Goal: Task Accomplishment & Management: Manage account settings

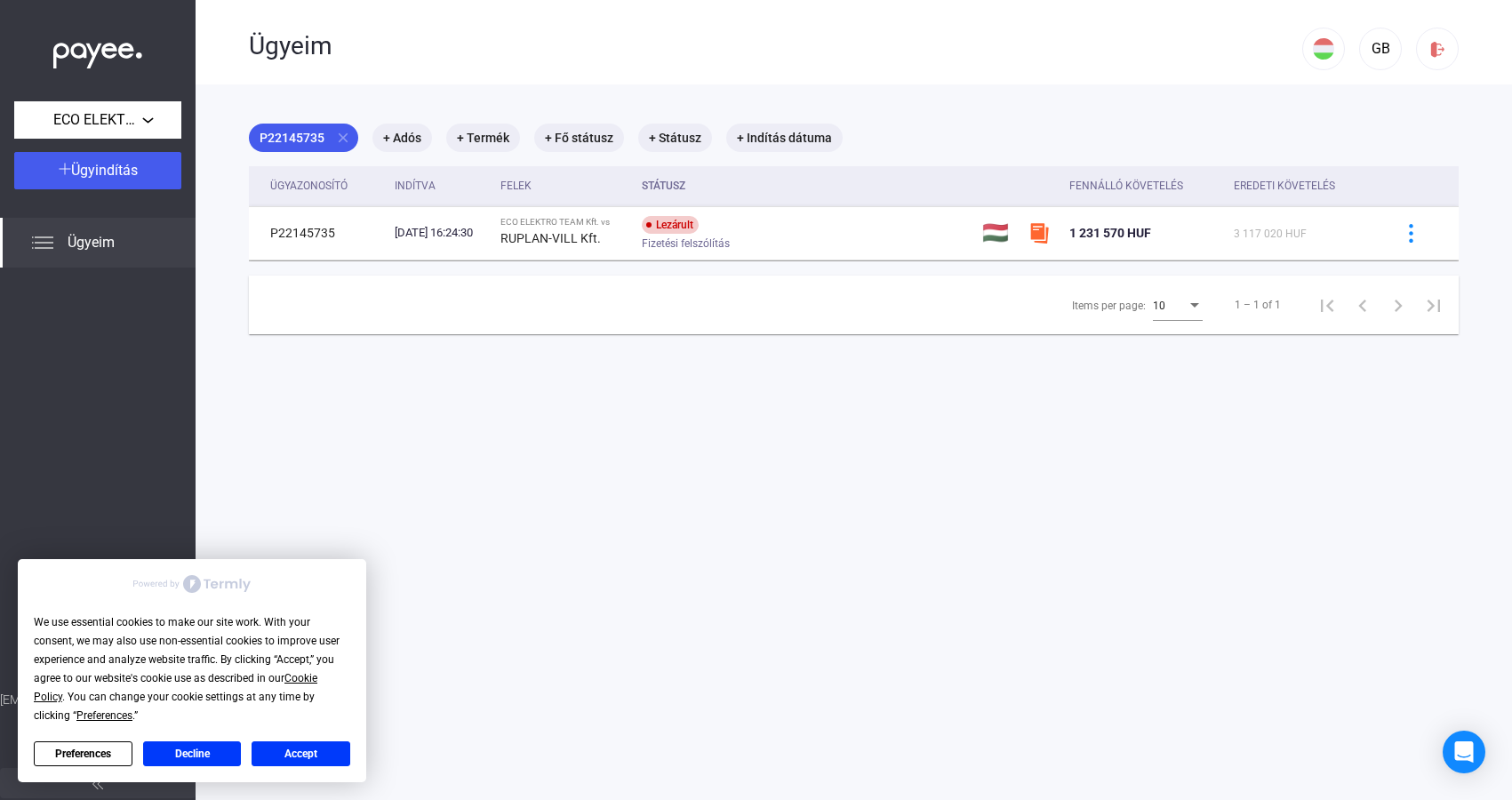
drag, startPoint x: 319, startPoint y: 754, endPoint x: 332, endPoint y: 733, distance: 24.7
click at [318, 754] on button "Accept" at bounding box center [301, 754] width 99 height 25
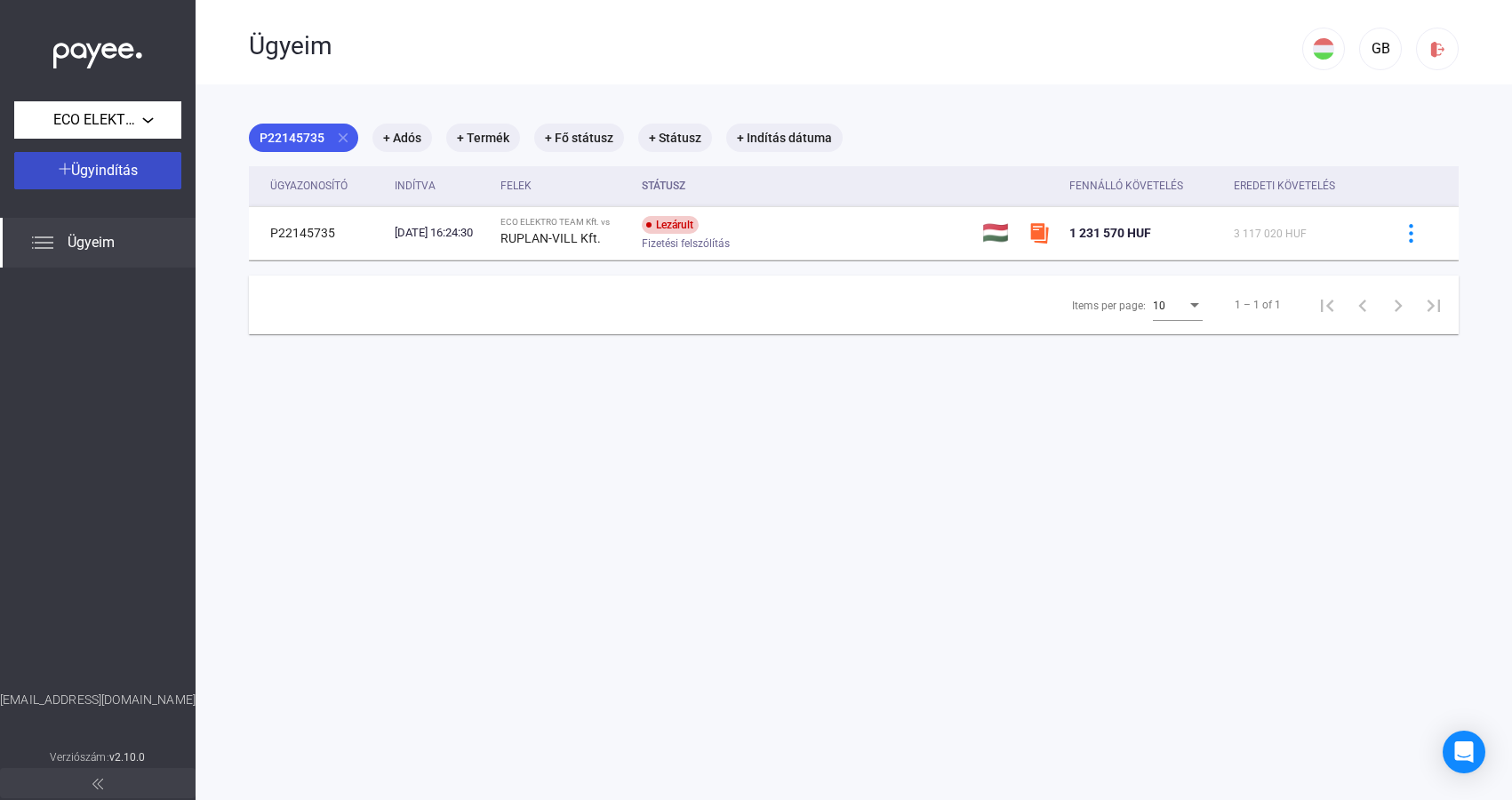
click at [113, 179] on span "Ügyindítás" at bounding box center [104, 169] width 67 height 16
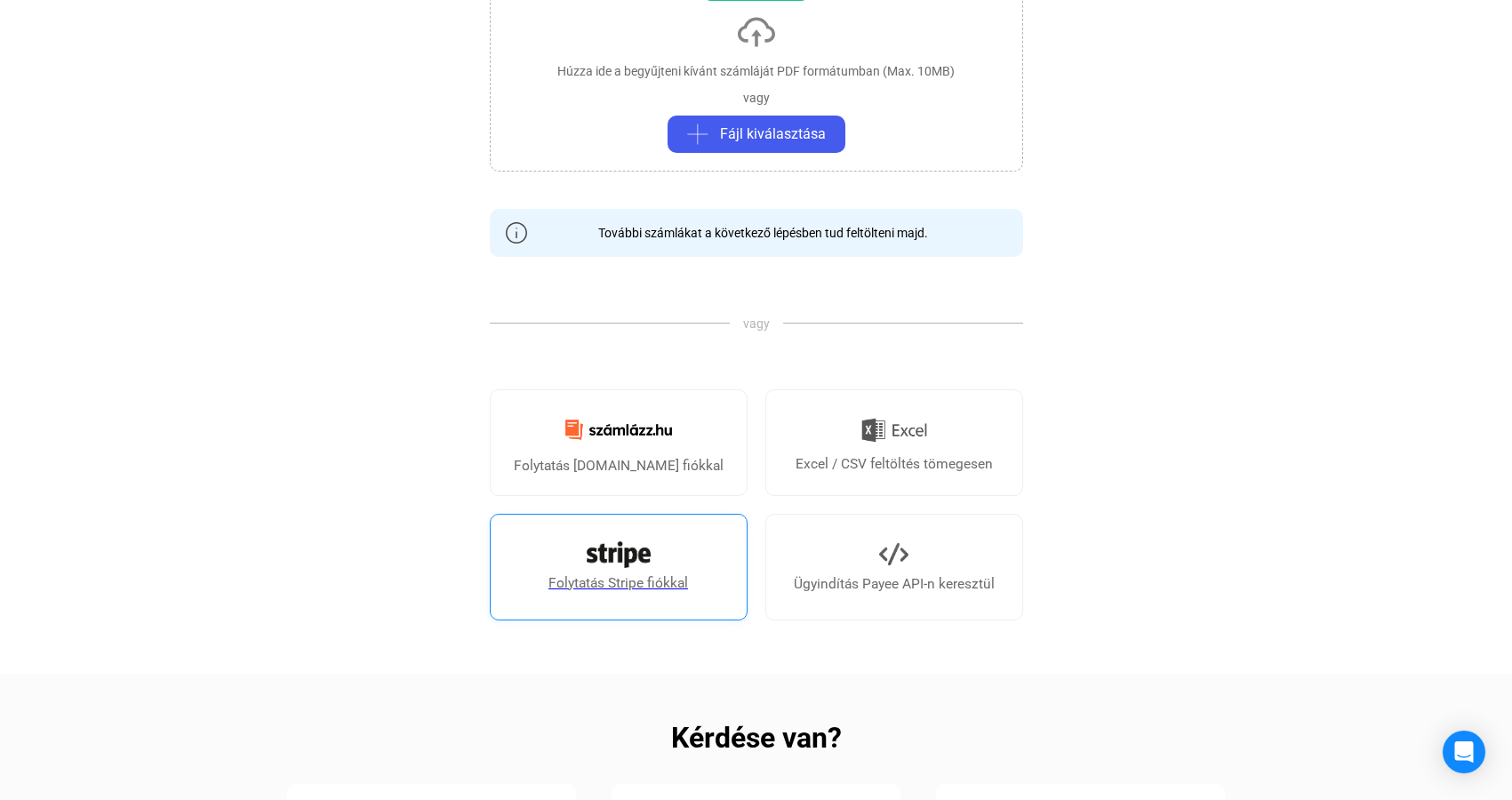
scroll to position [292, 0]
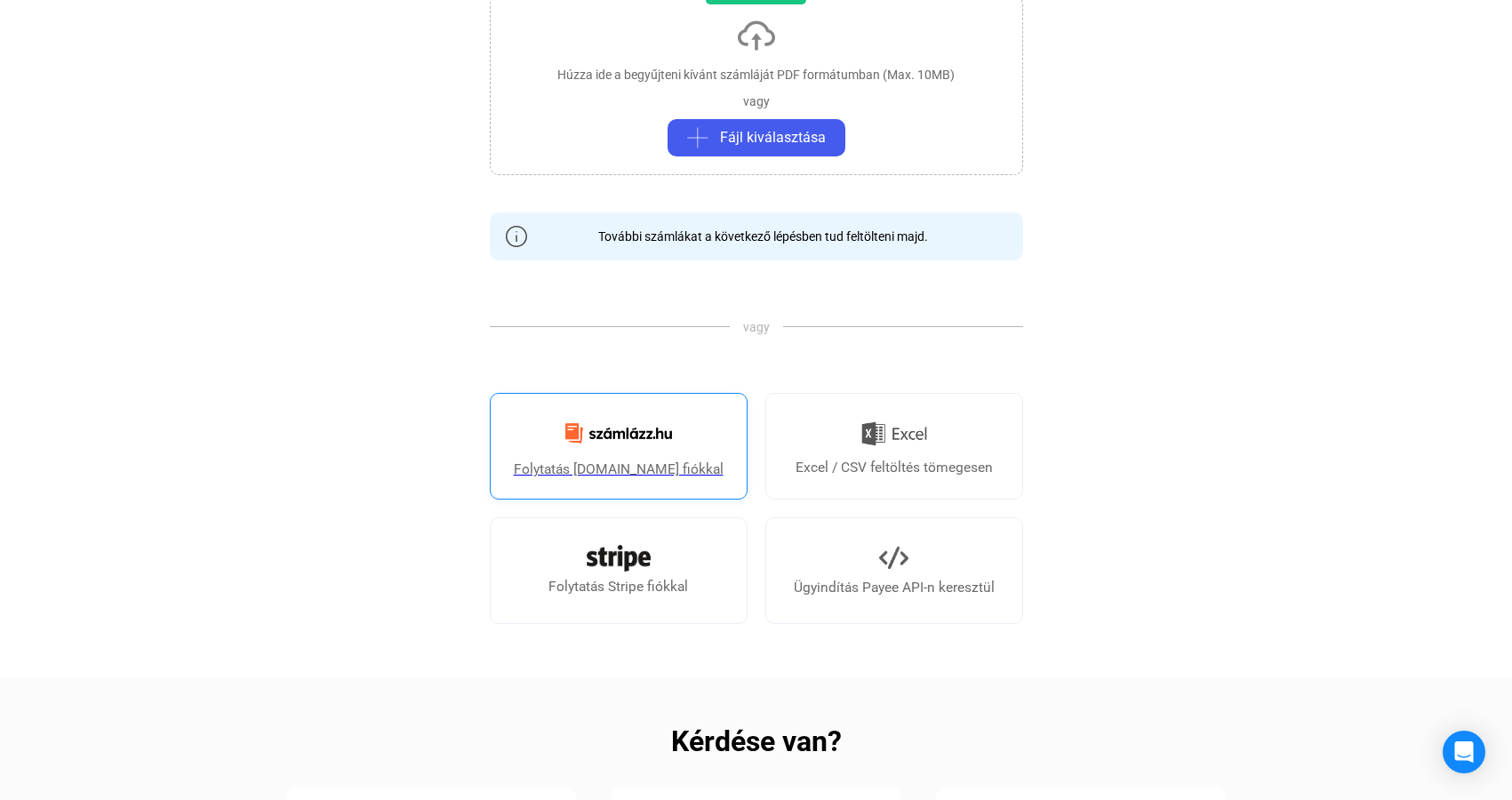
click at [624, 466] on div "Folytatás [DOMAIN_NAME] fiókkal" at bounding box center [619, 470] width 210 height 21
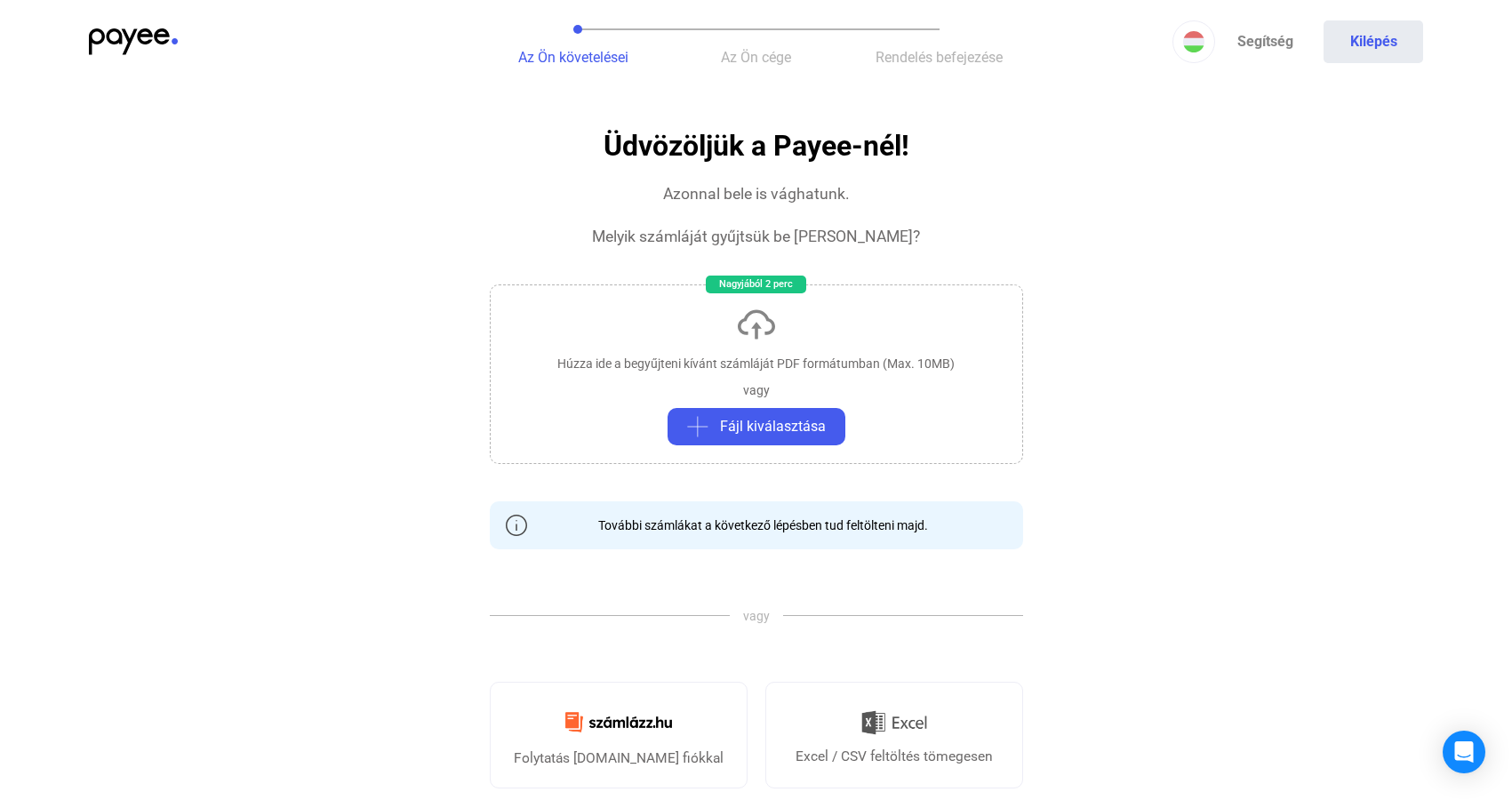
scroll to position [7, 0]
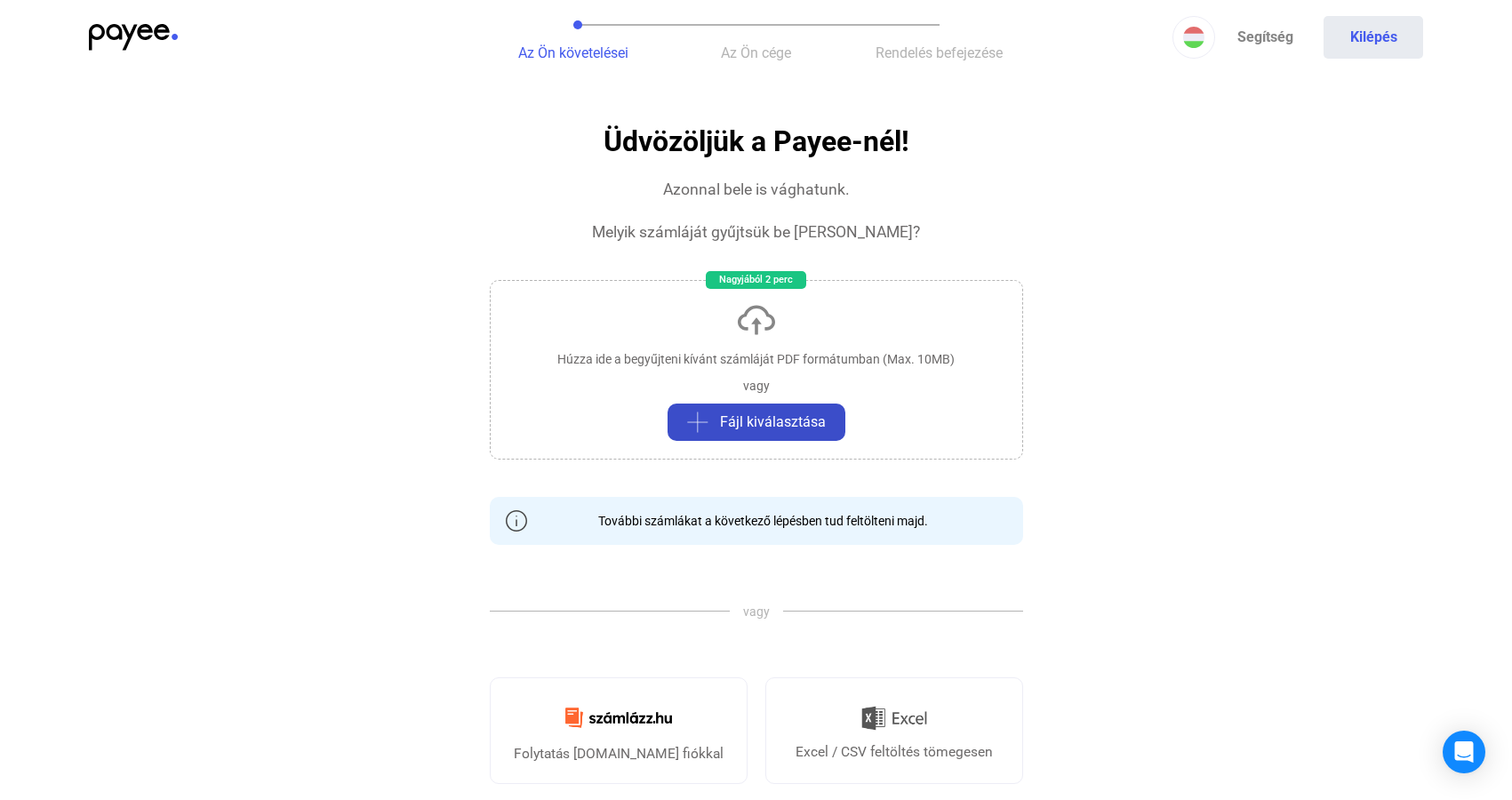
click at [746, 427] on span "Fájl kiválasztása" at bounding box center [773, 422] width 106 height 21
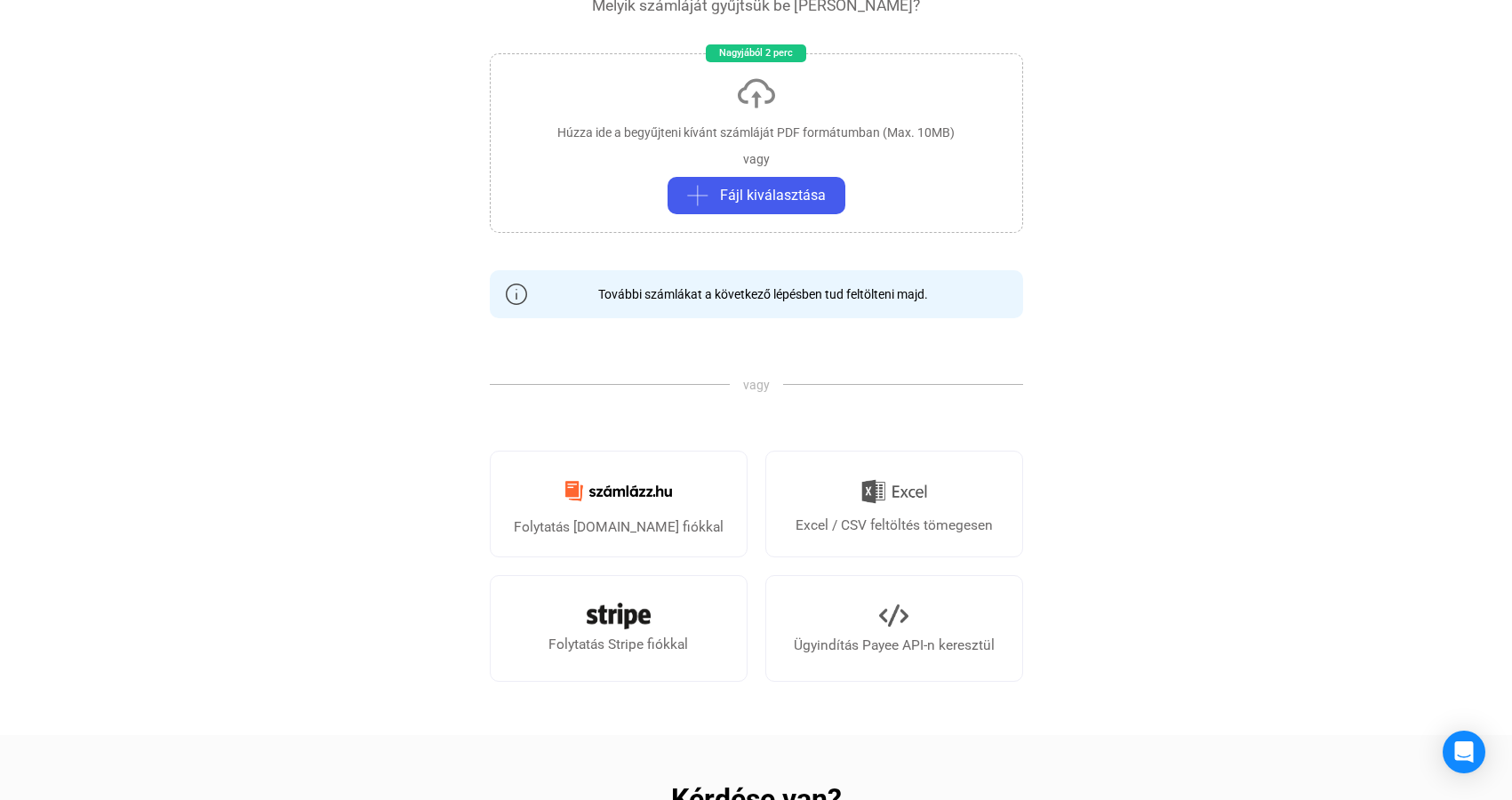
scroll to position [233, 0]
click at [616, 510] on img at bounding box center [619, 491] width 128 height 42
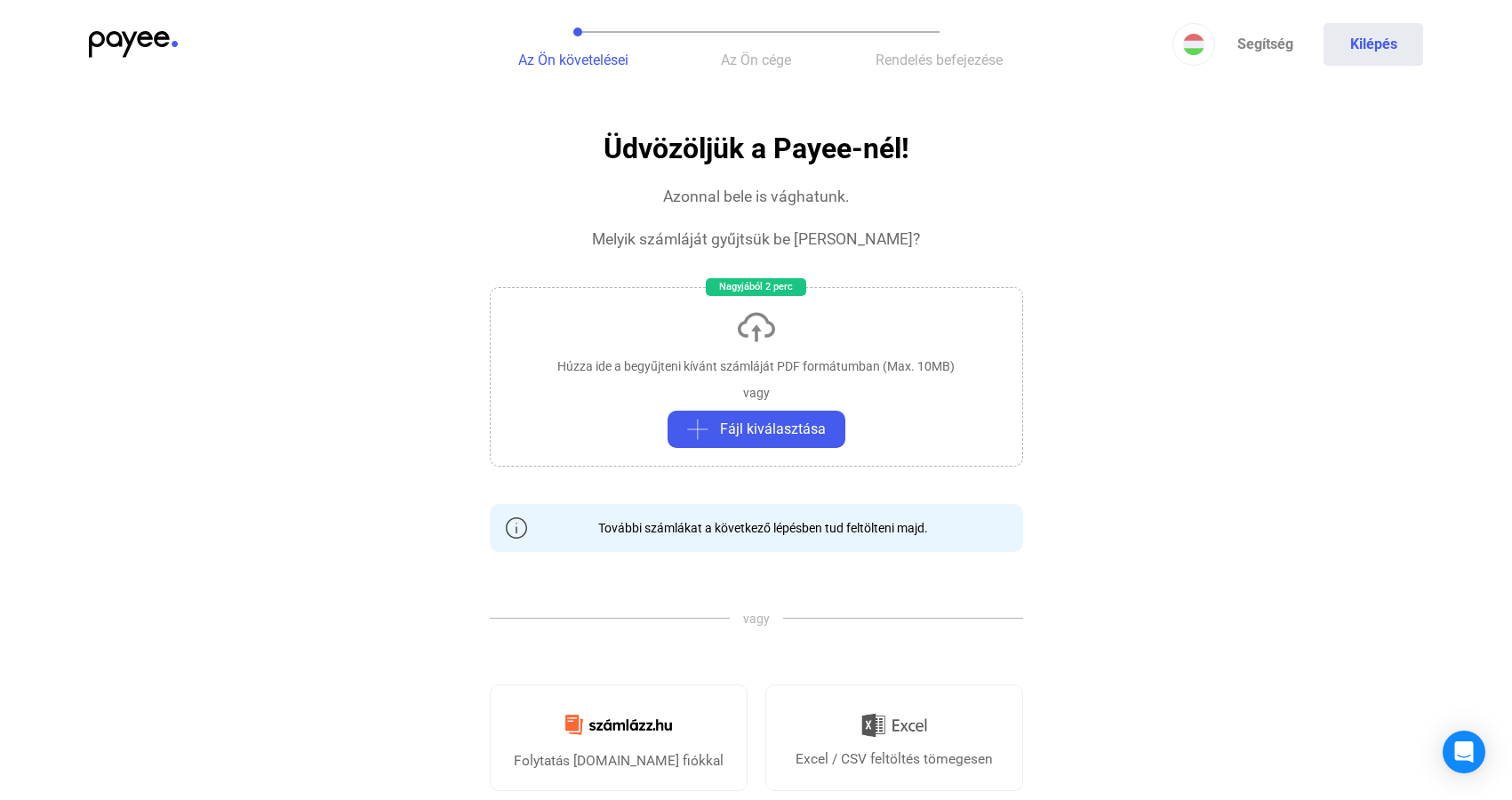
scroll to position [0, 0]
click at [124, 39] on img at bounding box center [134, 45] width 89 height 27
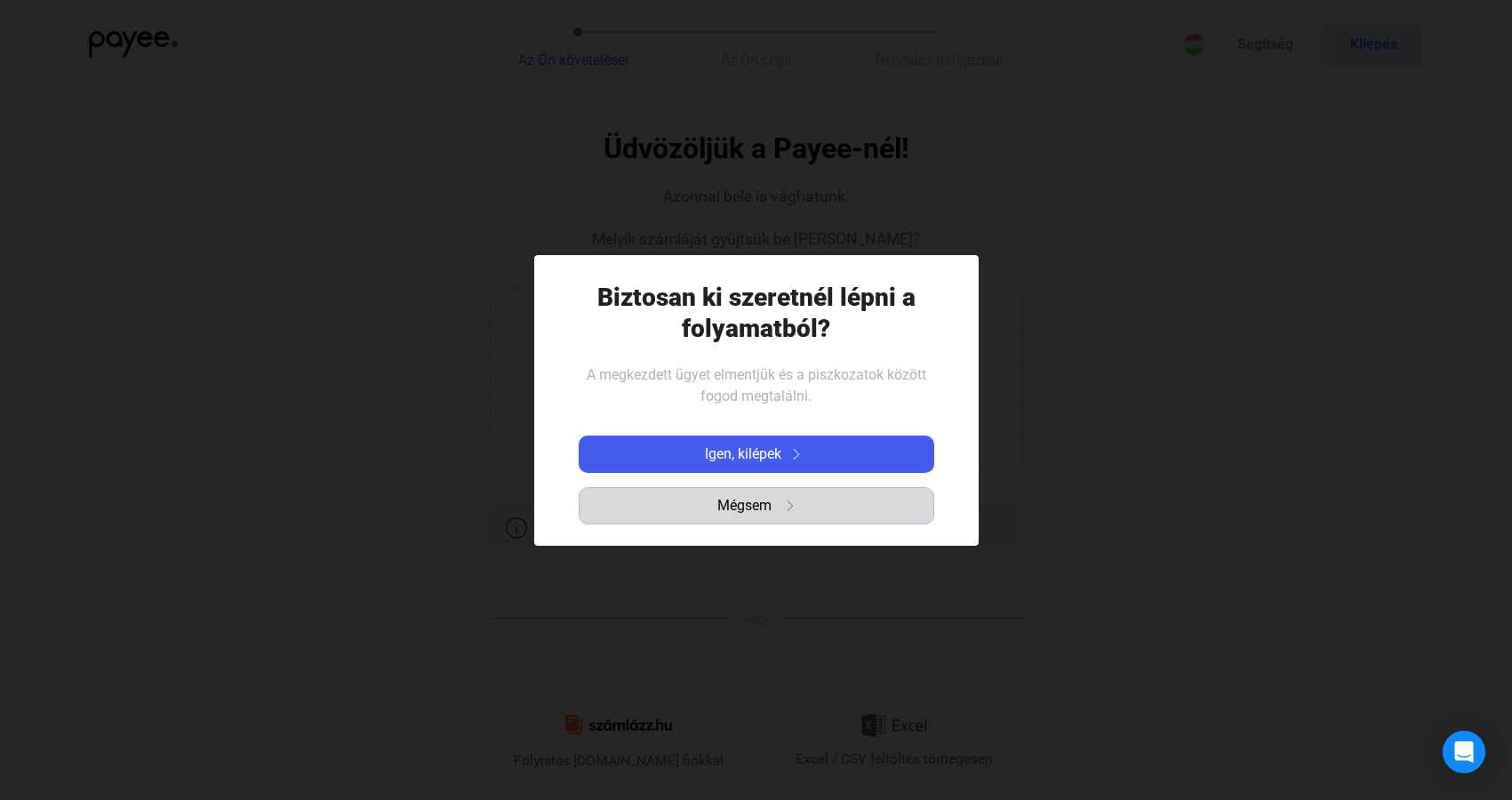
click at [729, 507] on span "Mégsem" at bounding box center [745, 506] width 54 height 21
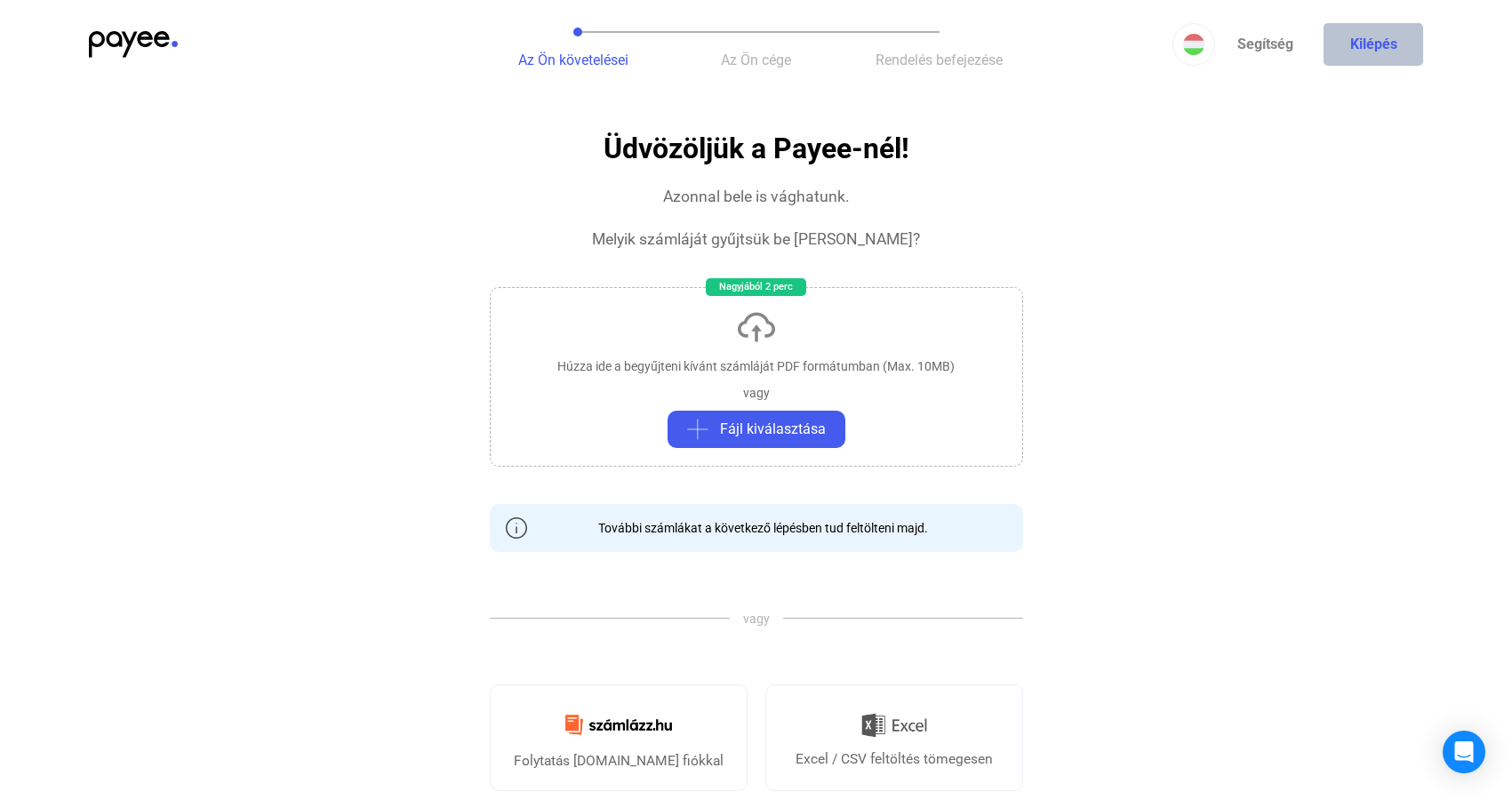
click at [1384, 44] on button "Kilépés" at bounding box center [1373, 45] width 100 height 43
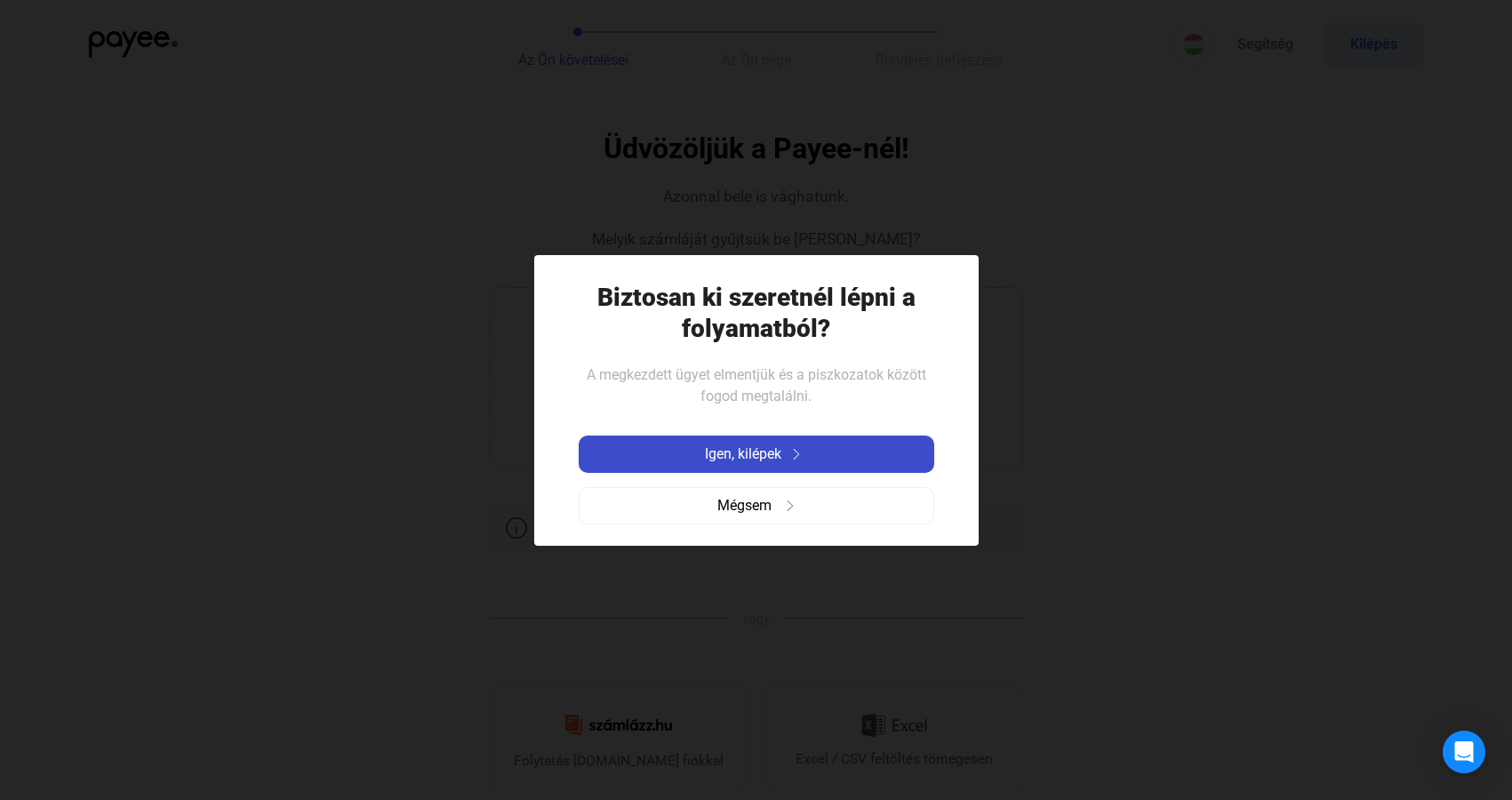
click at [818, 448] on div "Igen, kilépek" at bounding box center [756, 454] width 345 height 21
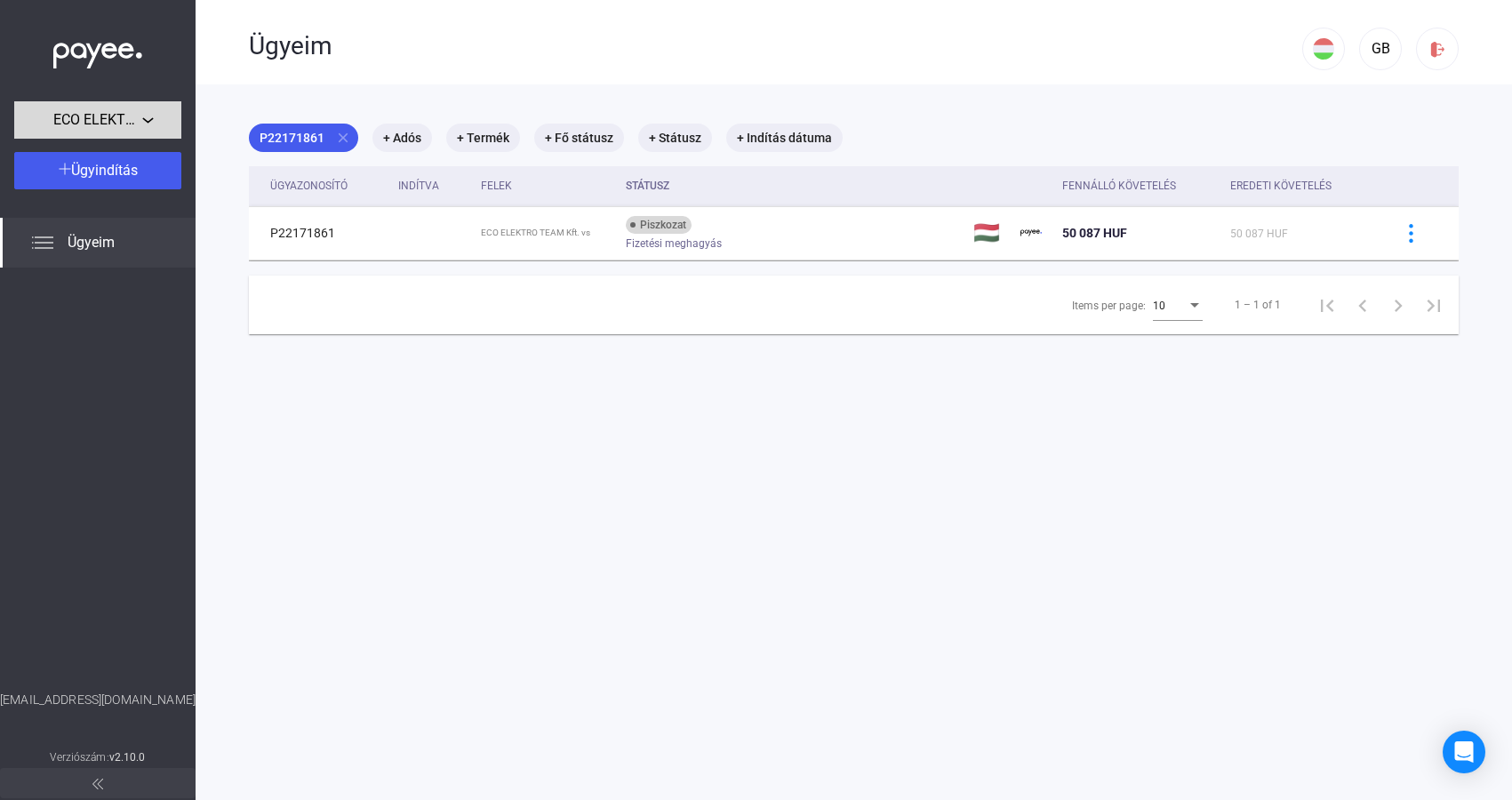
click at [153, 116] on div "ECO ELEKTRO TEAM Kft." at bounding box center [98, 120] width 157 height 22
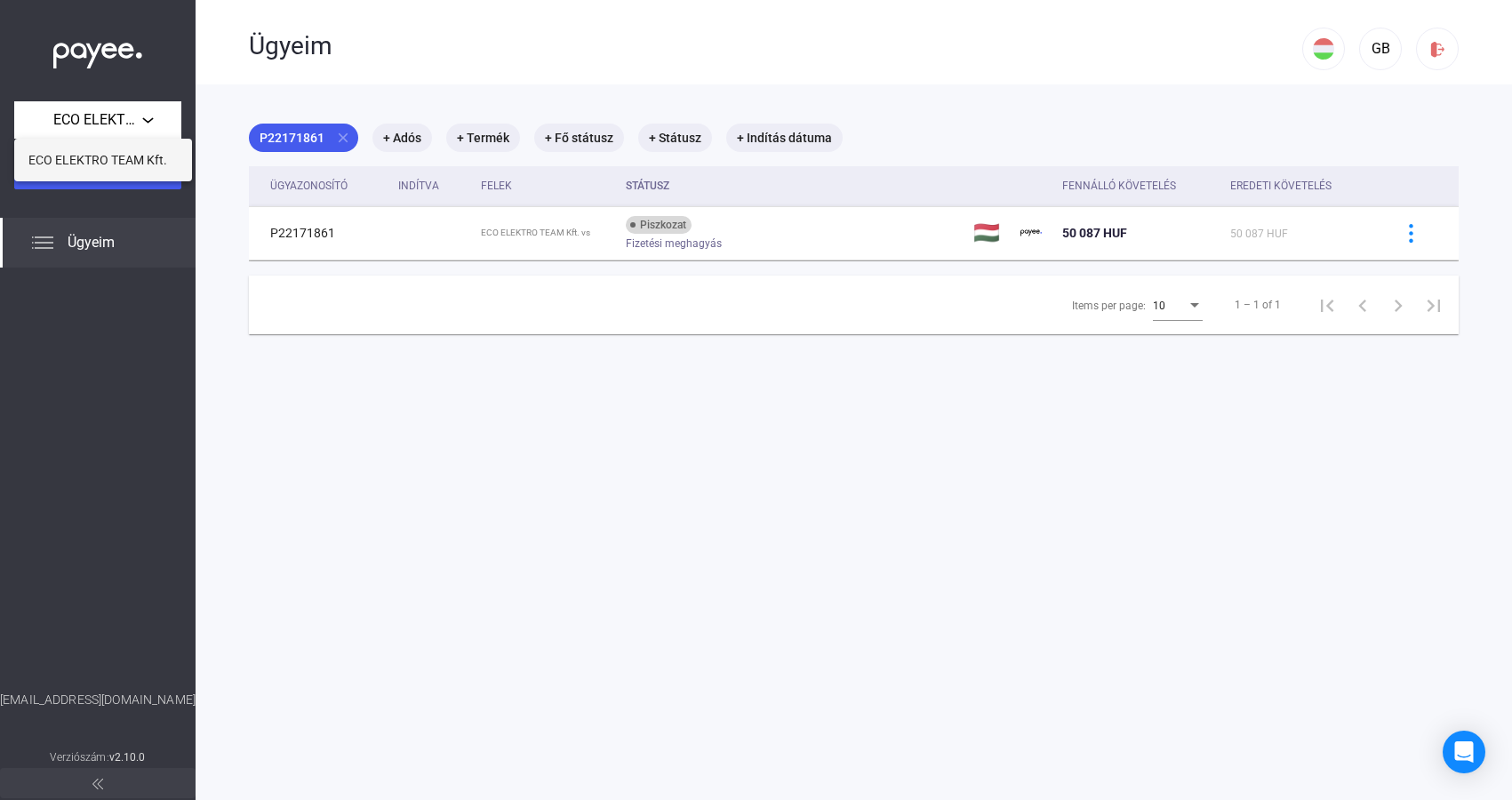
click at [140, 162] on span "ECO ELEKTRO TEAM Kft." at bounding box center [97, 160] width 139 height 21
click at [57, 244] on div "Ügyeim" at bounding box center [98, 242] width 196 height 49
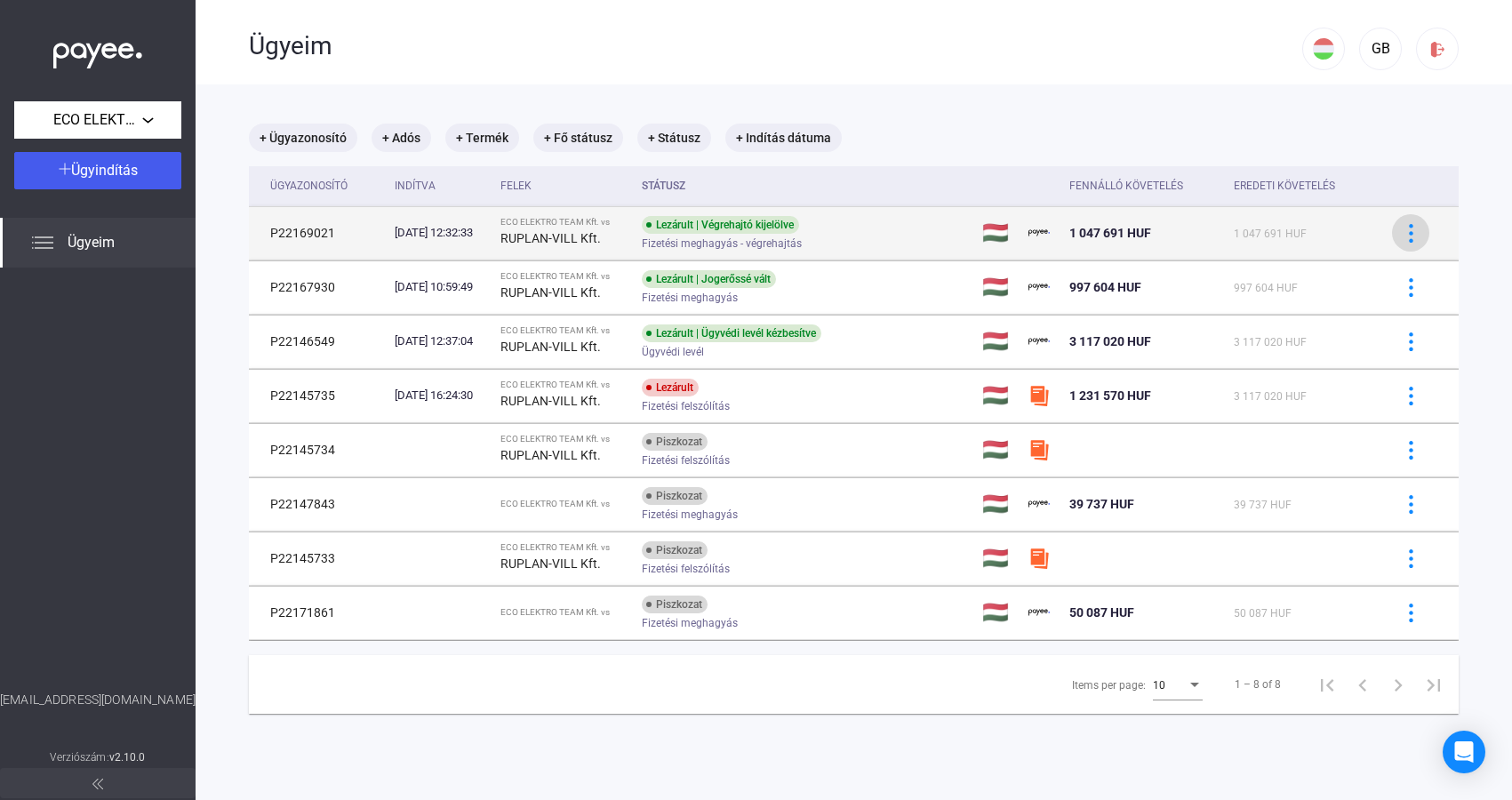
click at [1414, 239] on img at bounding box center [1411, 232] width 18 height 18
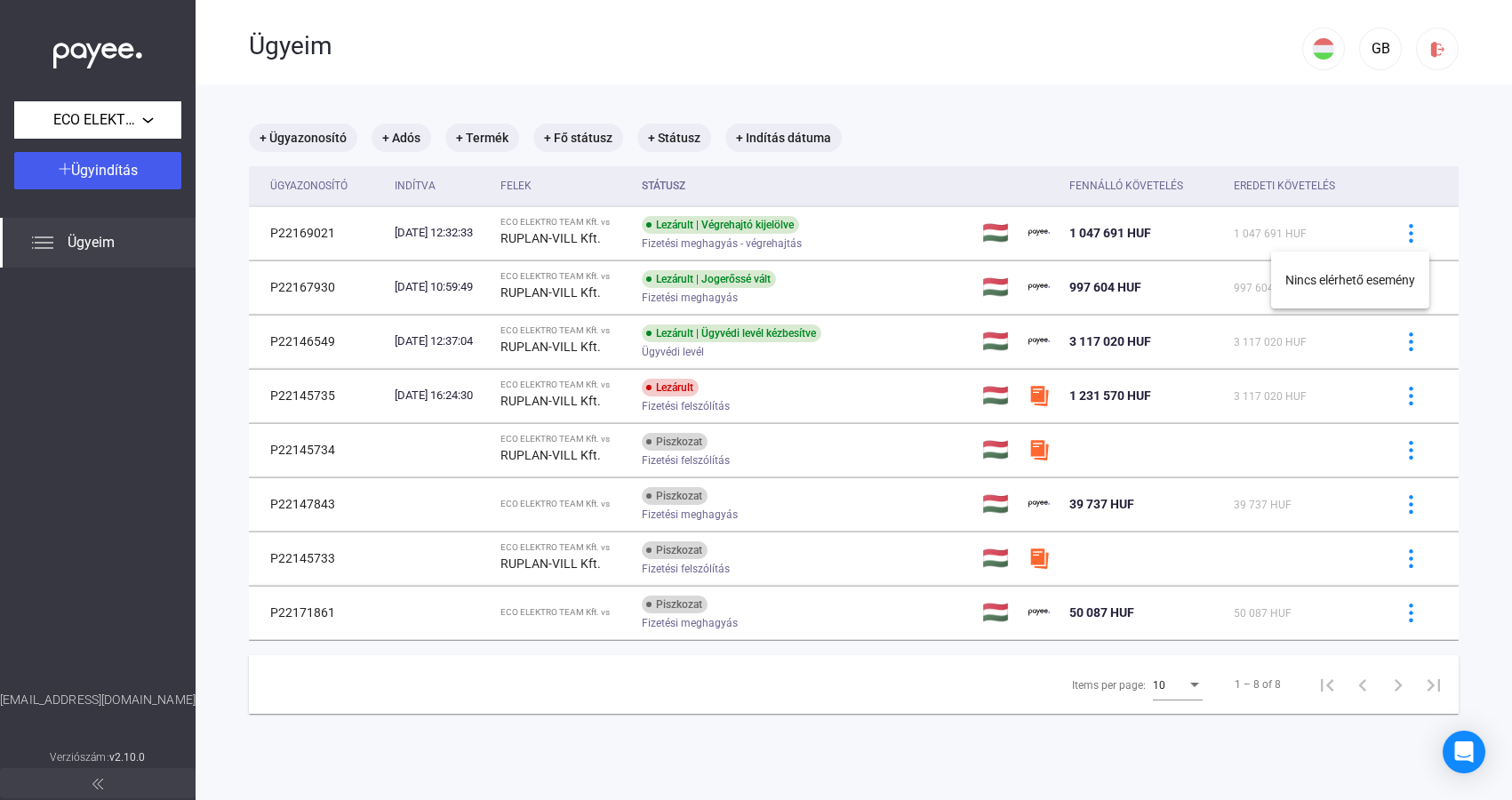
click at [1414, 239] on div at bounding box center [756, 400] width 1512 height 800
click at [988, 143] on div "+ Ügyazonosító + Adós + Termék + Fő státusz + Státusz + Indítás dátuma" at bounding box center [853, 138] width 1210 height 28
click at [1381, 47] on div "GB" at bounding box center [1380, 48] width 30 height 21
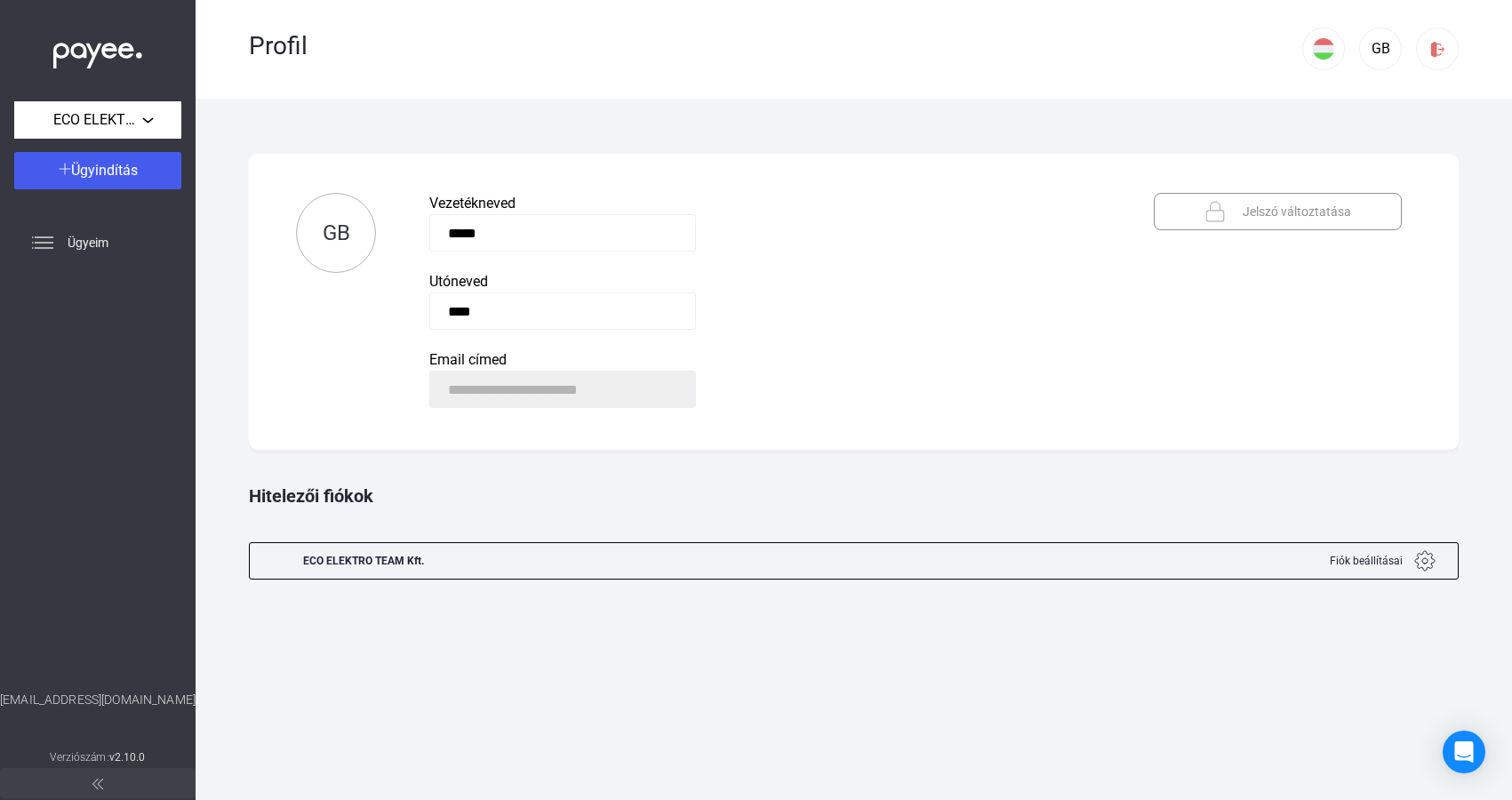
click at [1425, 561] on img at bounding box center [1425, 561] width 21 height 21
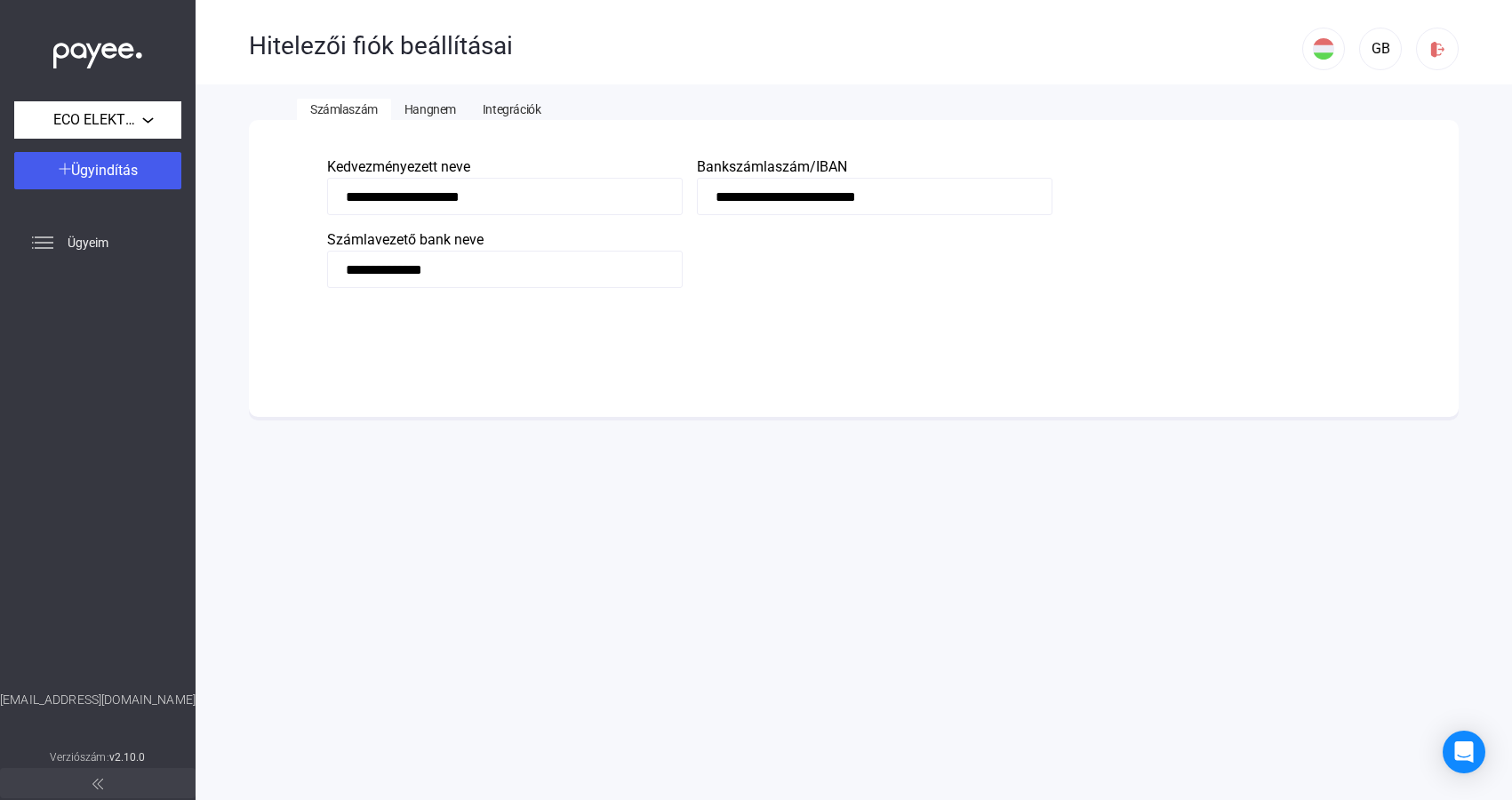
drag, startPoint x: 1339, startPoint y: 169, endPoint x: 1364, endPoint y: 106, distance: 67.8
click at [1339, 169] on form "**********" at bounding box center [854, 223] width 1054 height 132
click at [1433, 53] on img at bounding box center [1437, 48] width 18 height 18
